Goal: Navigation & Orientation: Find specific page/section

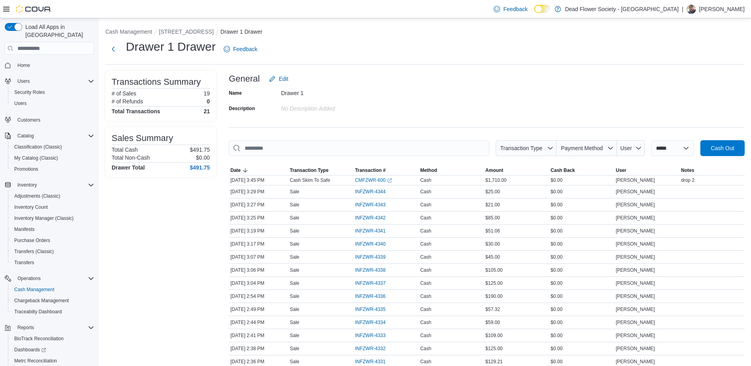
click at [432, 70] on div "**********" at bounding box center [425, 251] width 652 height 466
click at [199, 36] on ol "Cash Management [STREET_ADDRESS] Drawer 1 Drawer" at bounding box center [424, 33] width 639 height 10
click at [202, 29] on button "[STREET_ADDRESS]" at bounding box center [186, 32] width 55 height 6
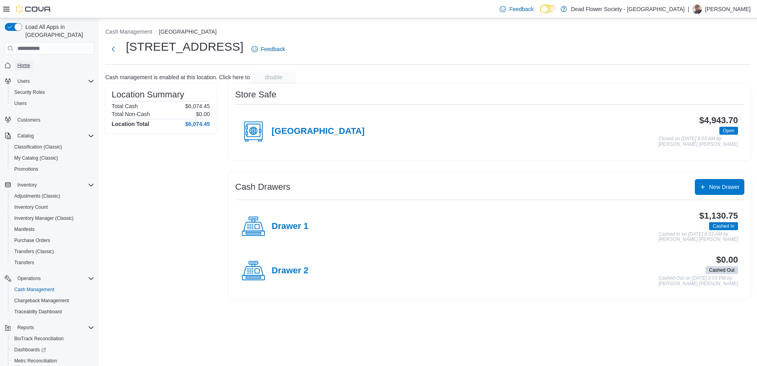
click at [18, 62] on span "Home" at bounding box center [23, 65] width 13 height 6
